Goal: Transaction & Acquisition: Purchase product/service

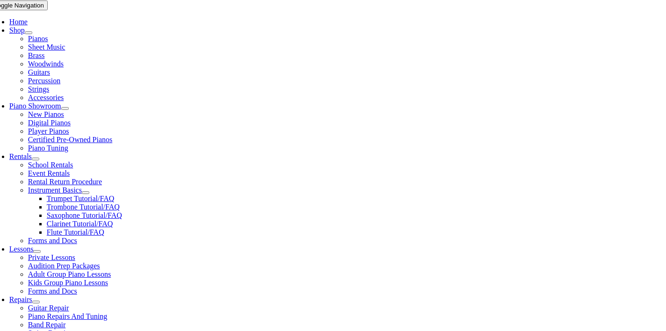
scroll to position [186, 0]
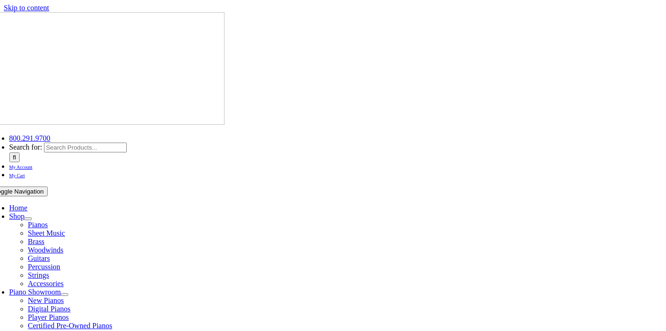
scroll to position [0, 0]
